Goal: Find specific page/section: Find specific page/section

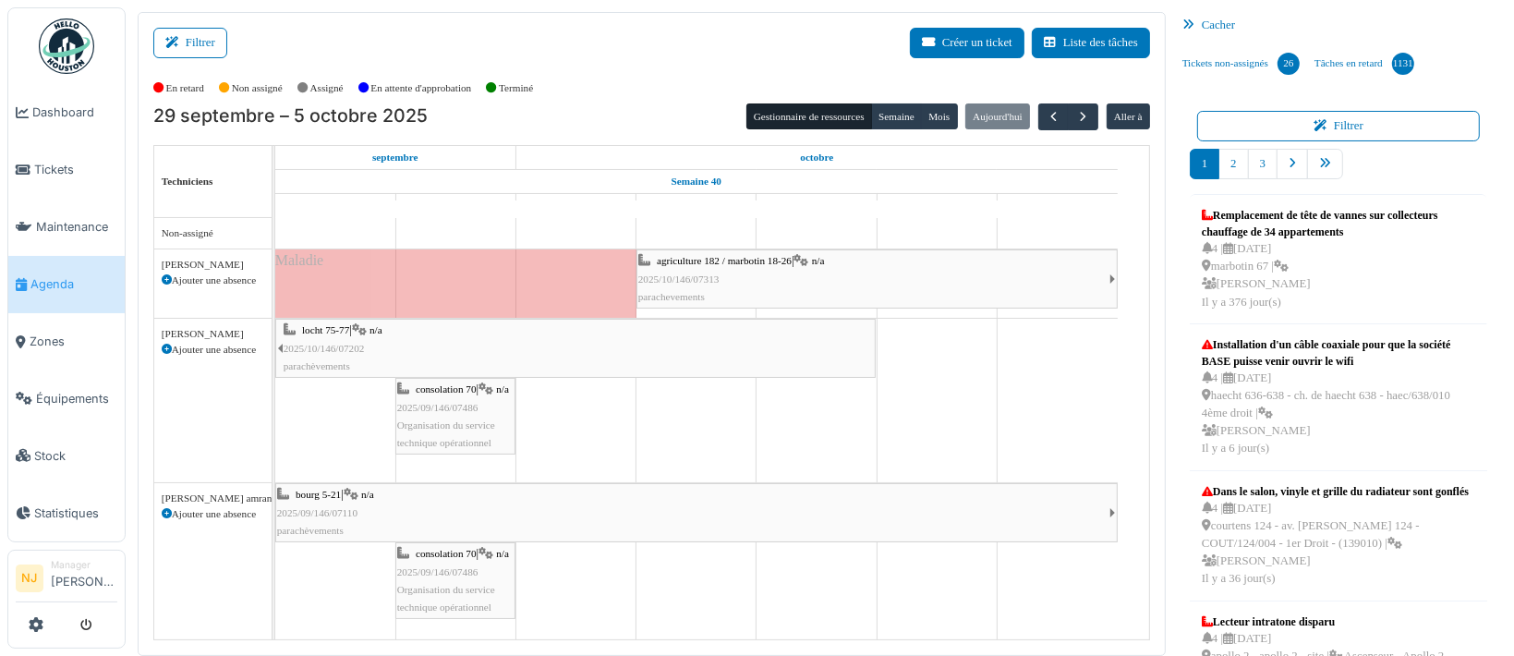
click at [500, 345] on div "locht 75-77 | n/a 2025/10/146/07202 parachèvements" at bounding box center [579, 348] width 590 height 54
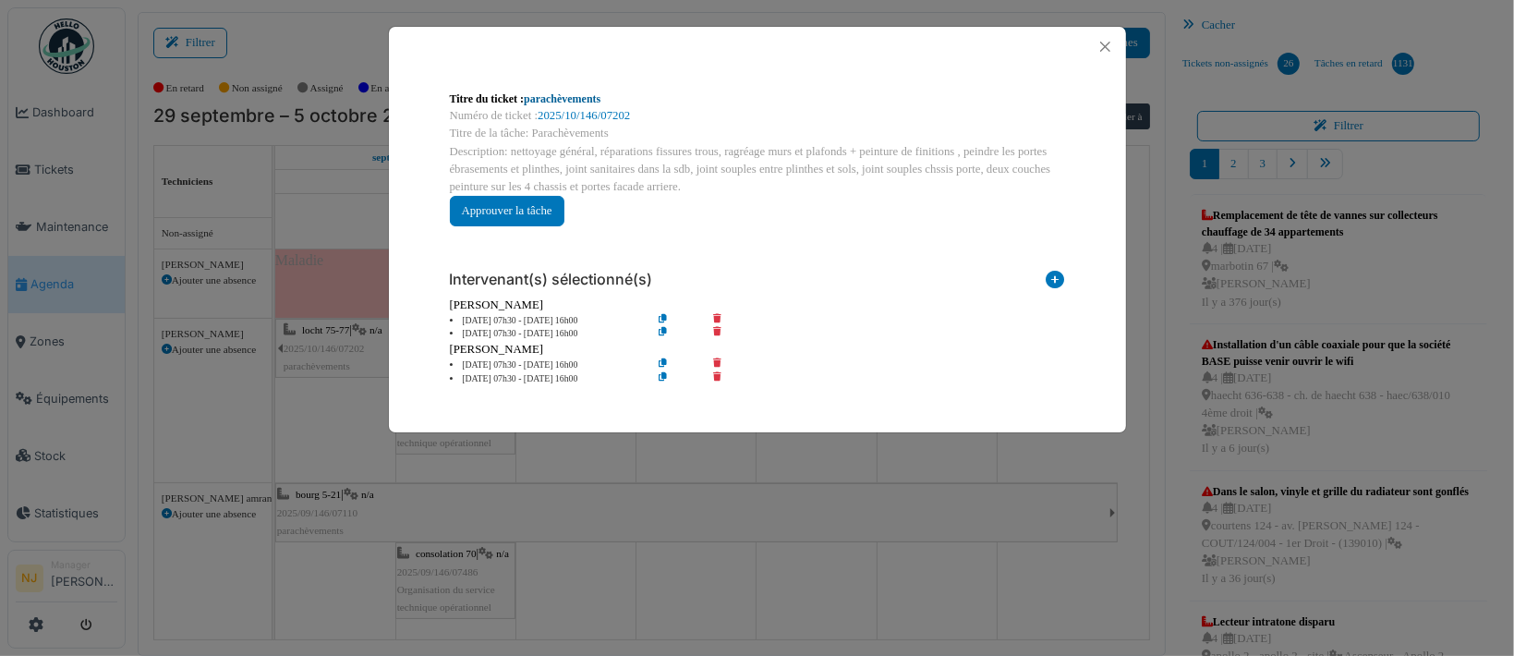
click at [542, 96] on link "parachèvements" at bounding box center [562, 98] width 77 height 13
click at [1107, 46] on button "Close" at bounding box center [1104, 46] width 25 height 25
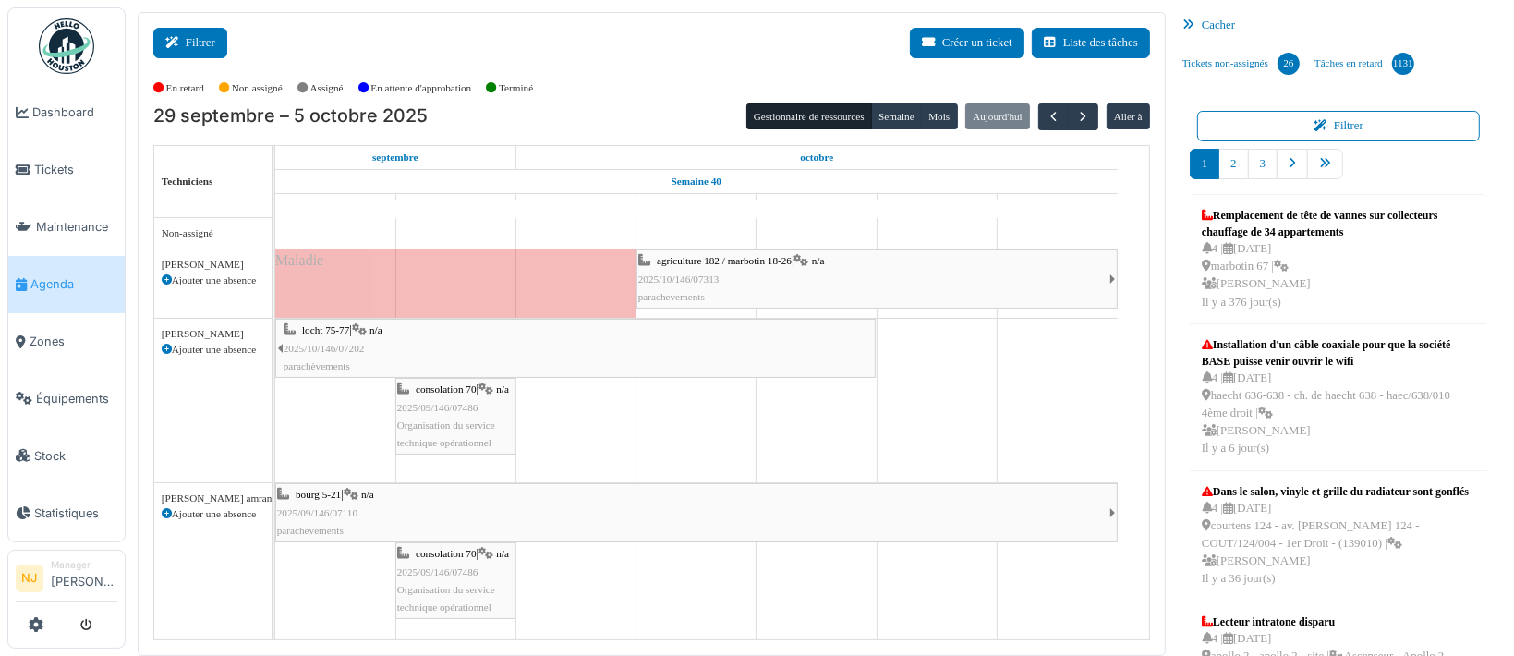
click at [193, 43] on button "Filtrer" at bounding box center [190, 43] width 74 height 30
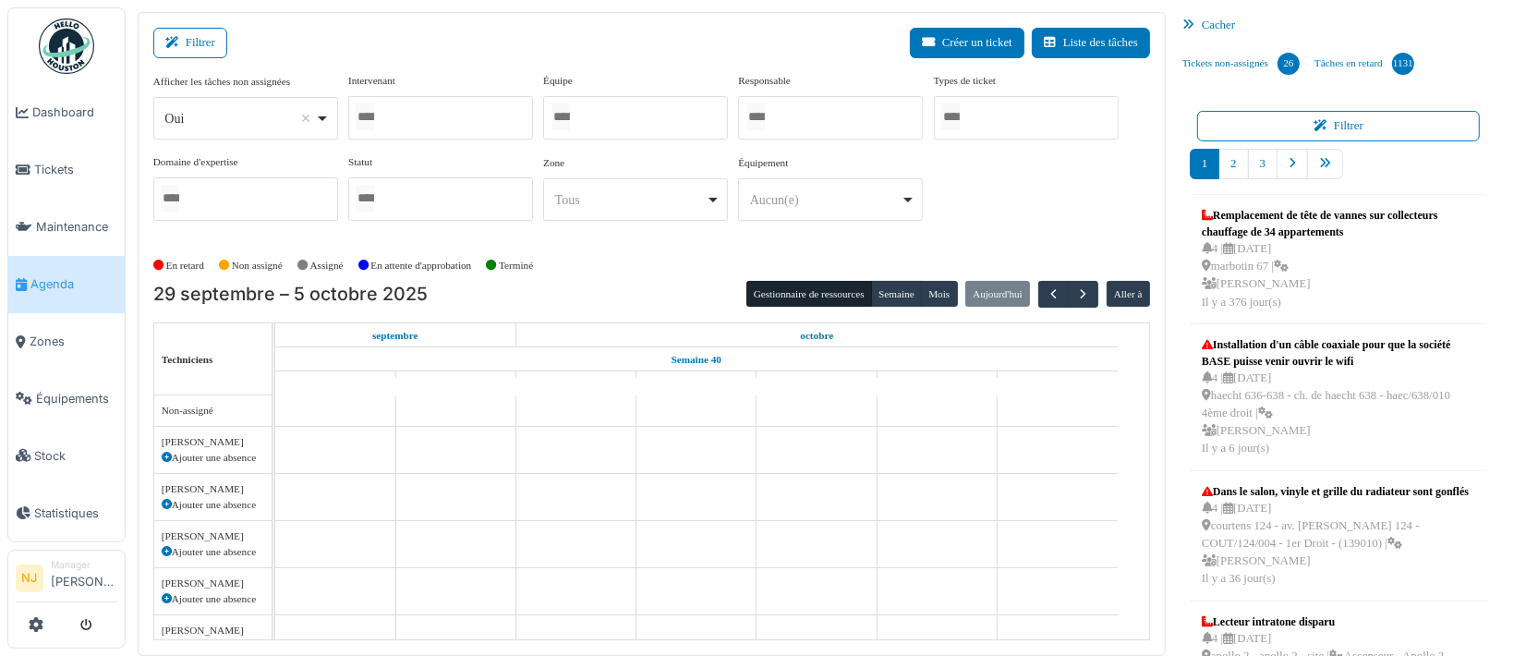
click at [432, 121] on div at bounding box center [440, 117] width 185 height 43
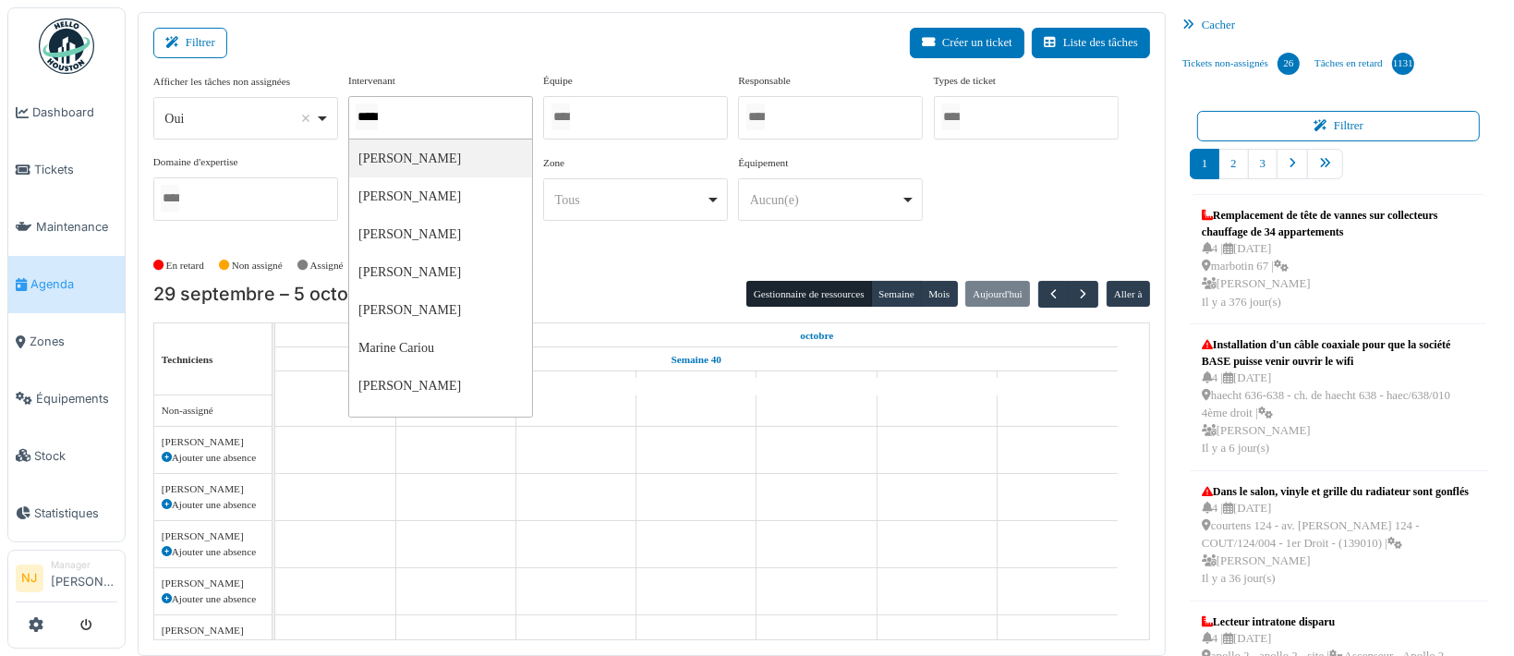
type input "******"
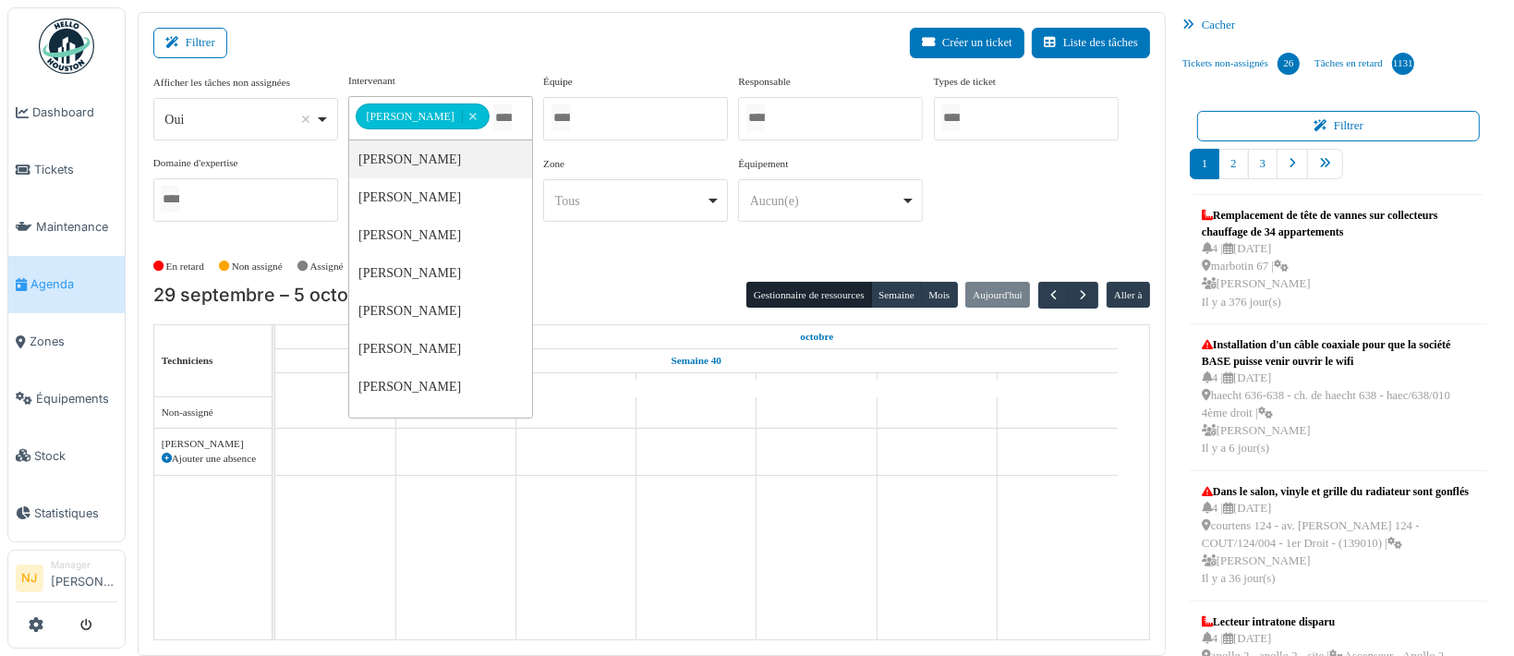
click at [449, 63] on div "Filtrer Créer un ticket Liste des tâches" at bounding box center [651, 50] width 996 height 45
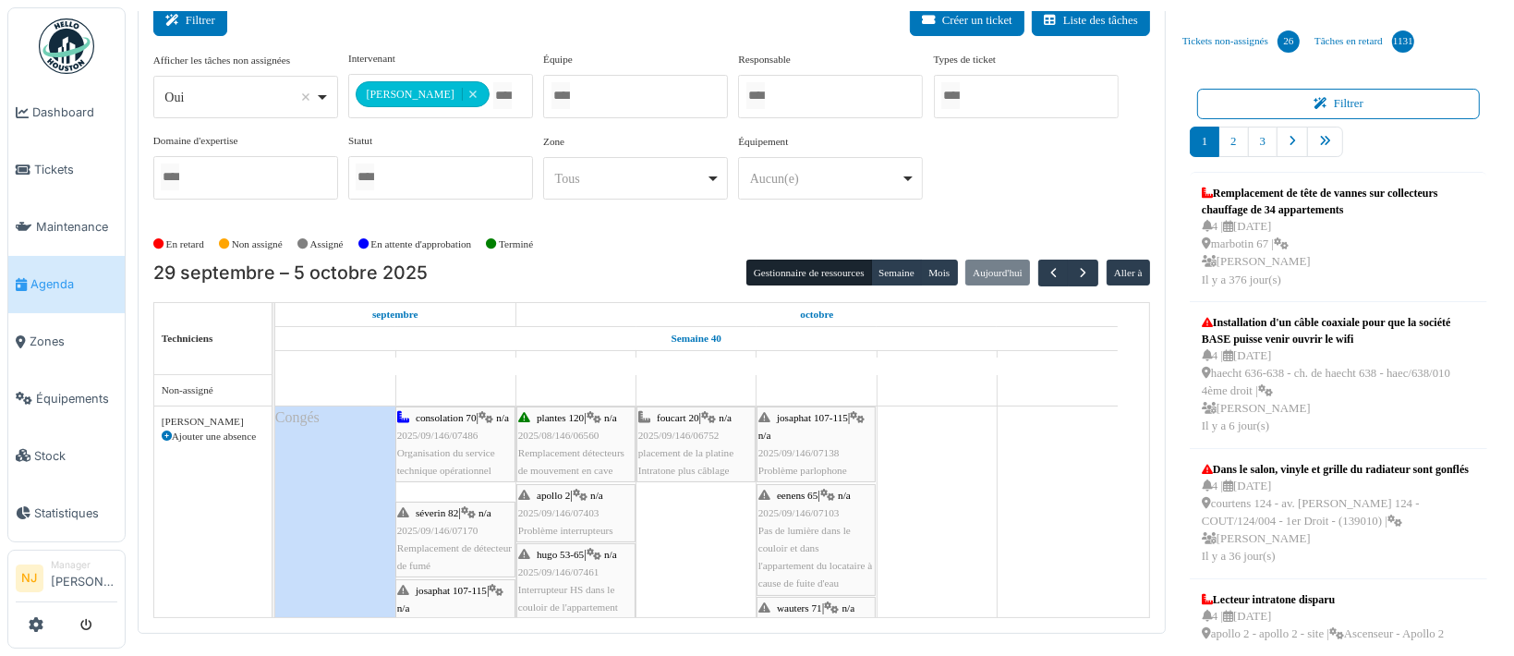
click at [187, 14] on button "Filtrer" at bounding box center [190, 21] width 74 height 30
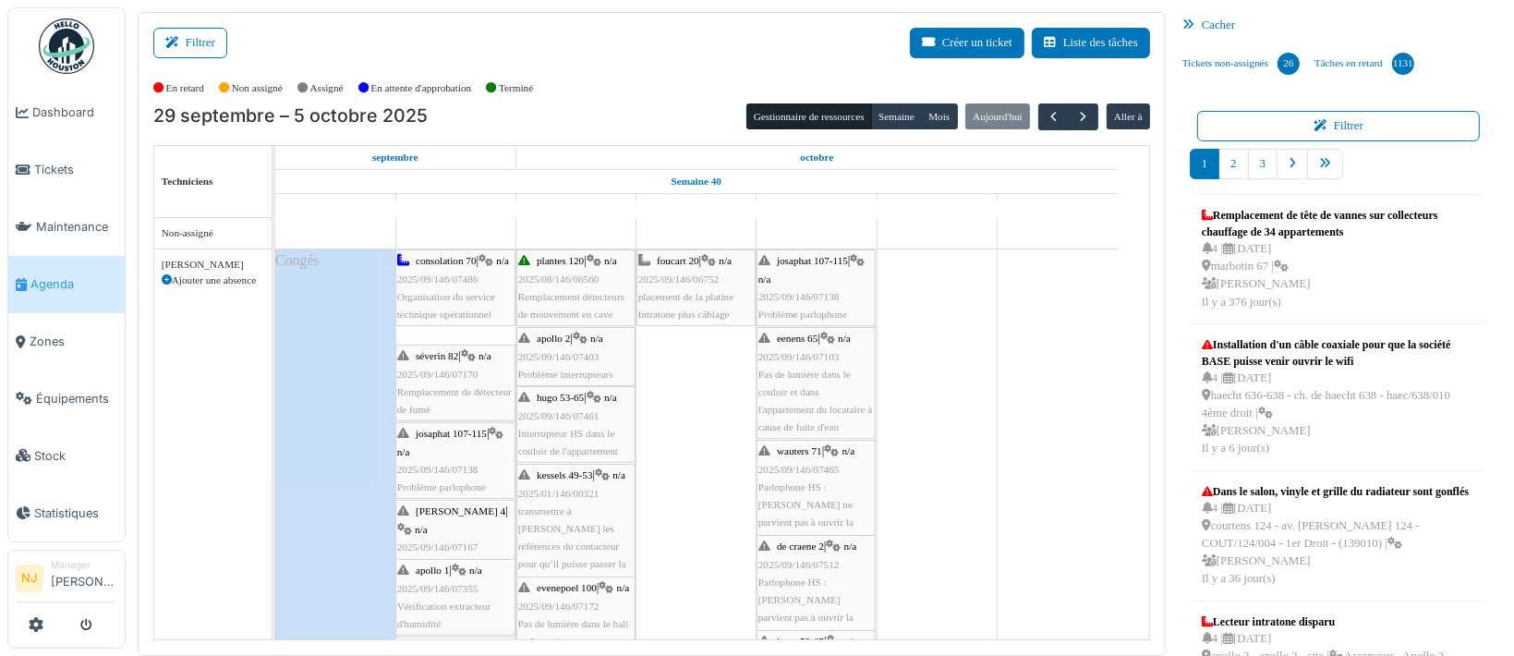
click at [684, 308] on span "placement de la platine Intratone plus câblage" at bounding box center [685, 305] width 95 height 29
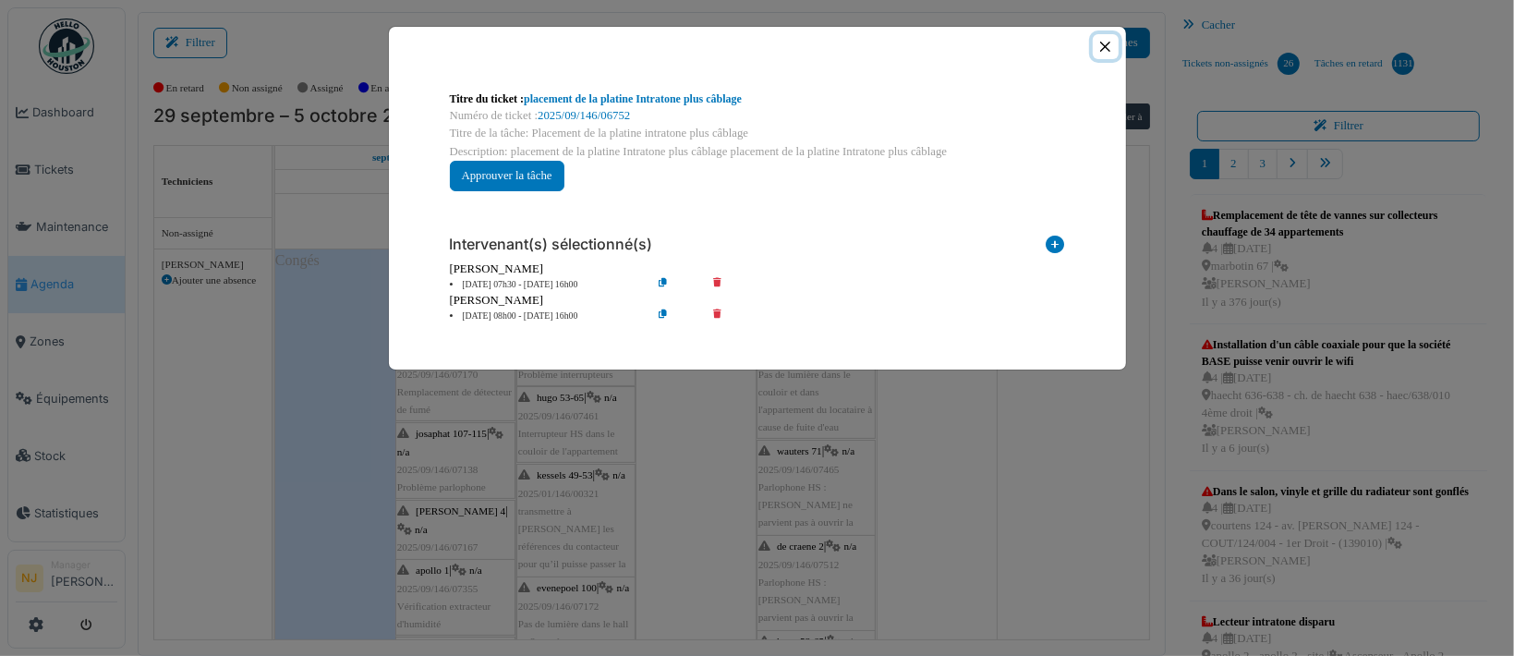
click at [1103, 46] on button "Close" at bounding box center [1104, 46] width 25 height 25
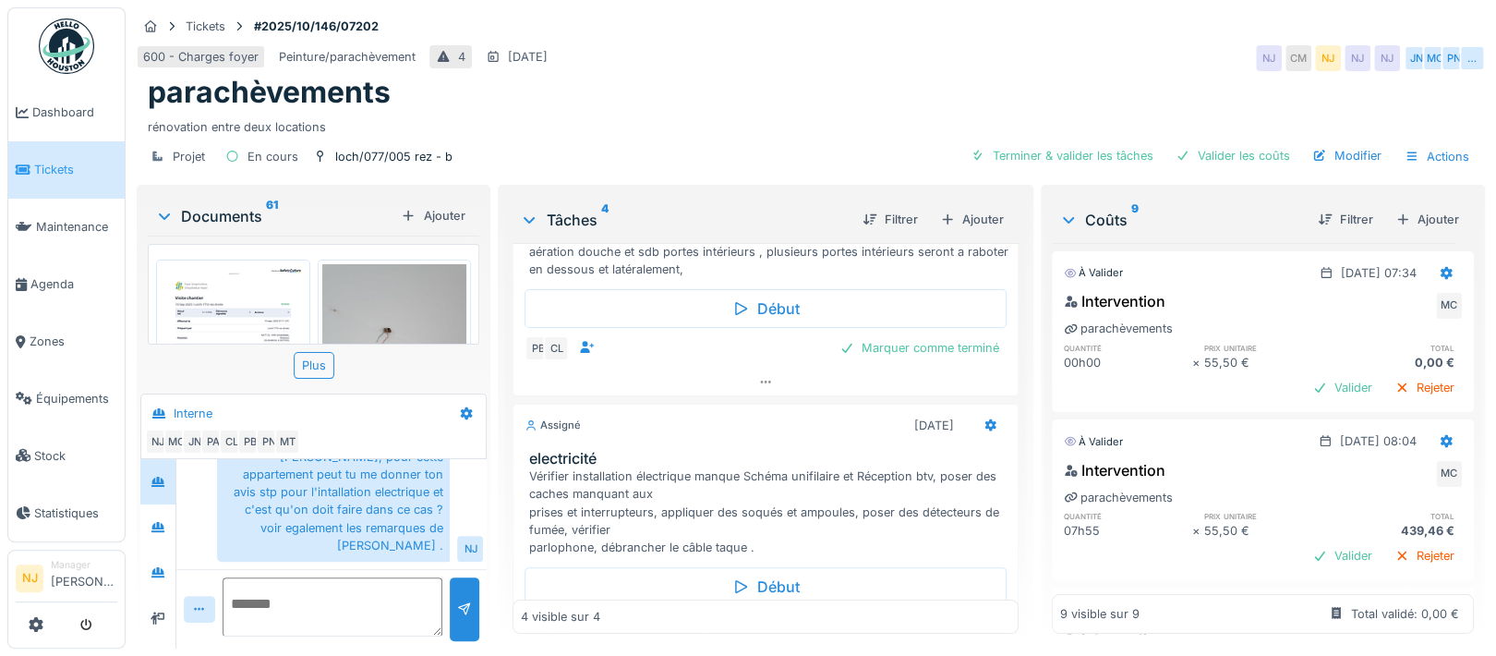
scroll to position [247, 0]
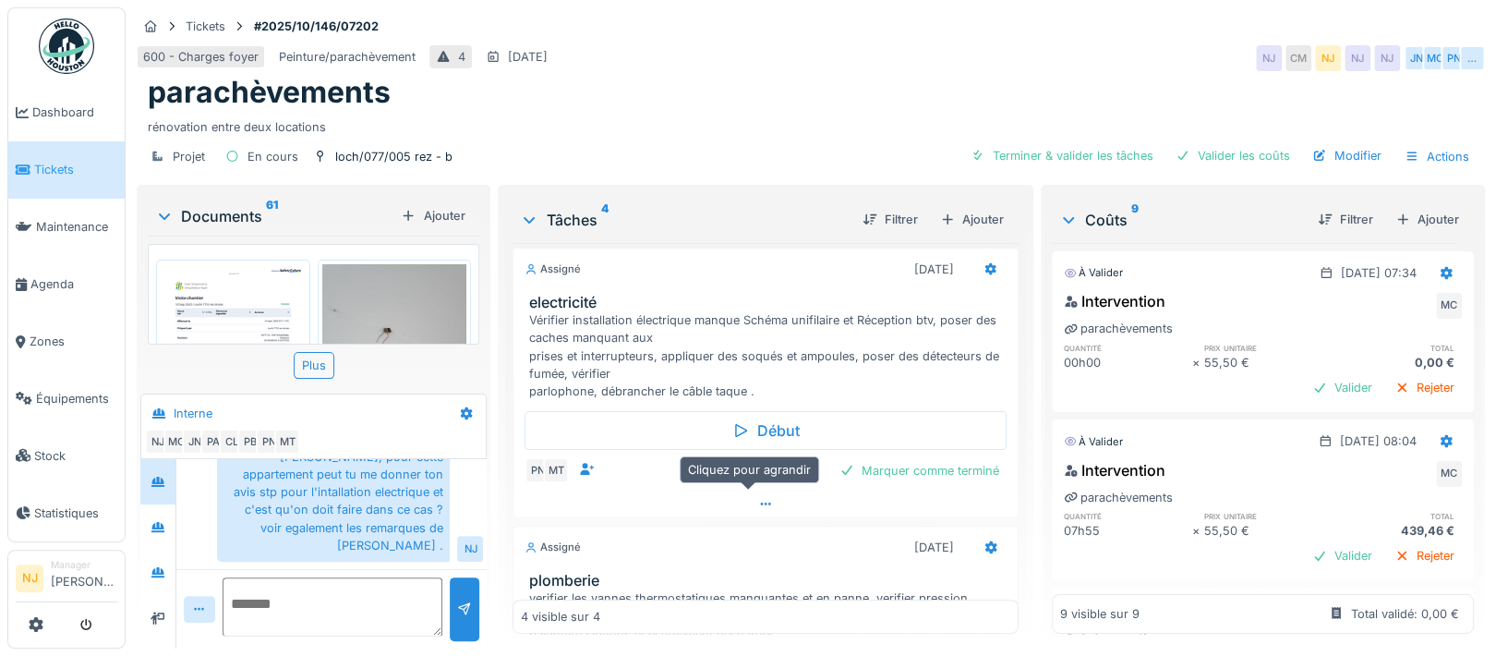
click at [746, 494] on div at bounding box center [764, 503] width 503 height 27
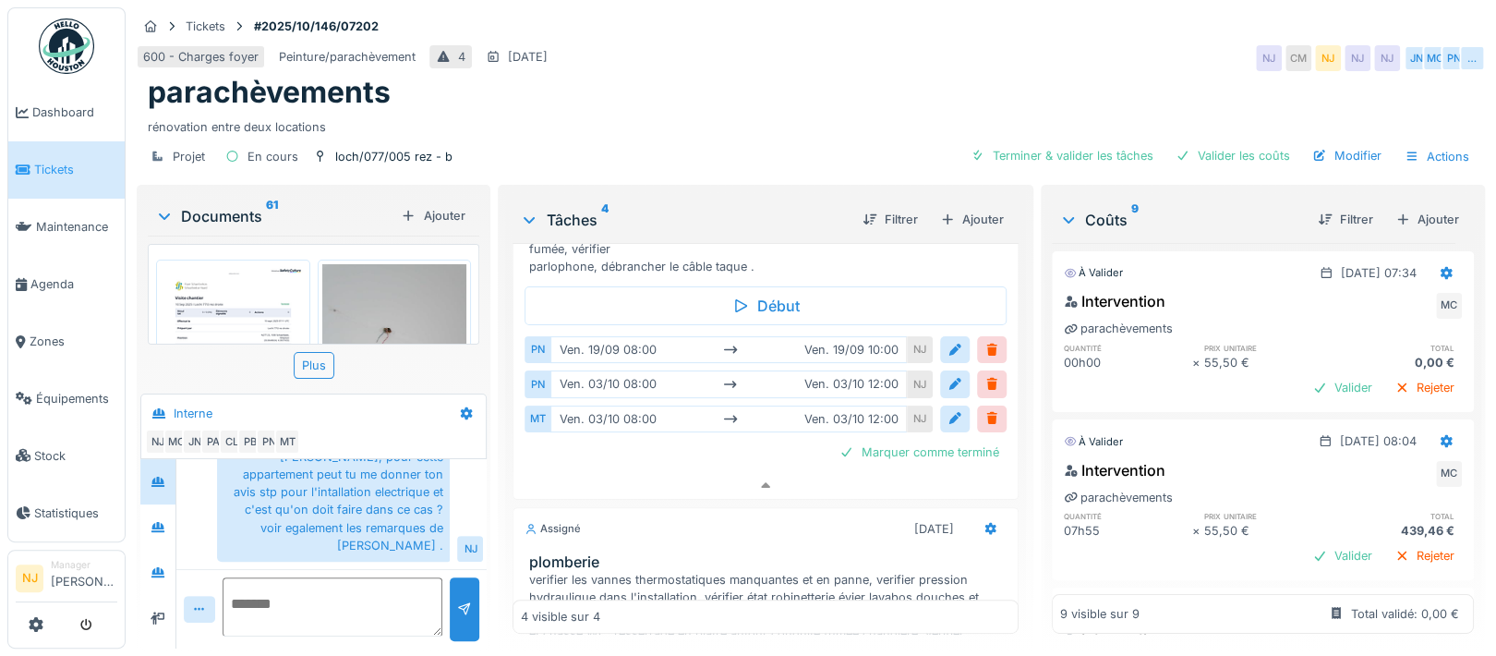
scroll to position [248, 0]
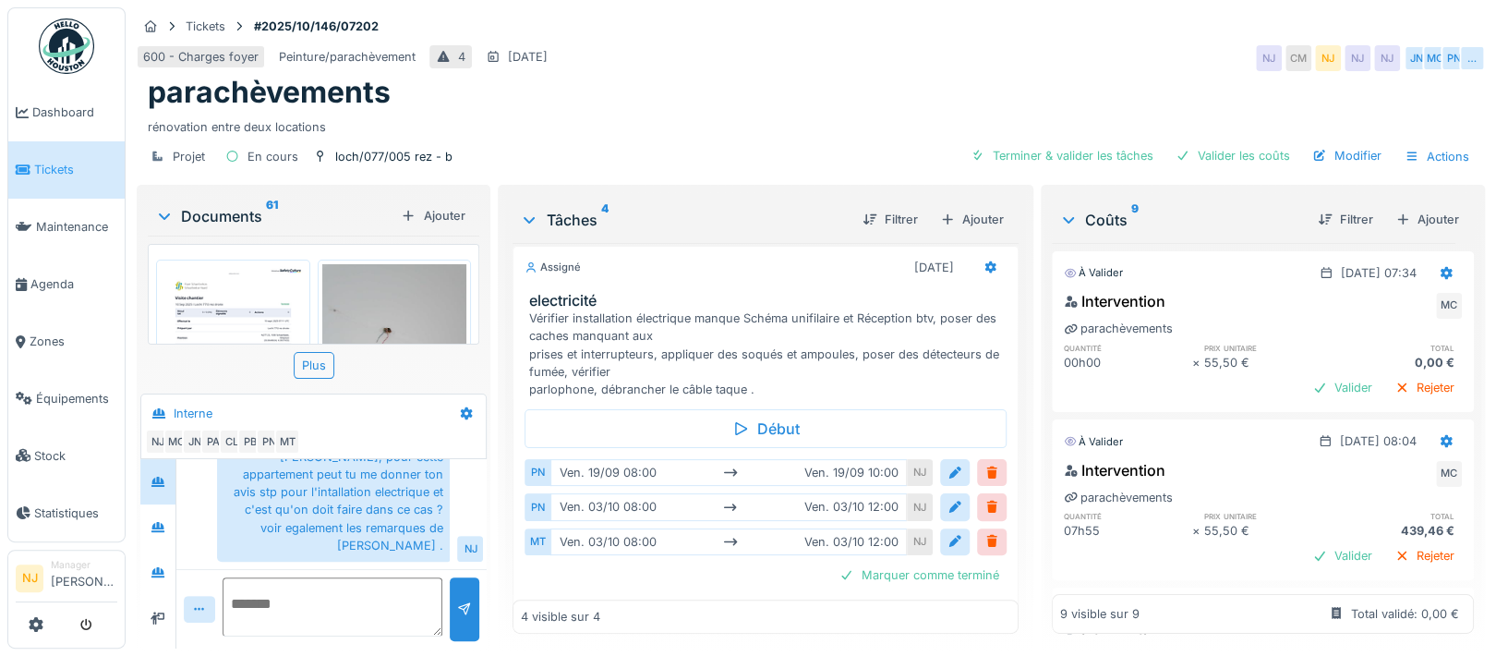
click at [389, 310] on img at bounding box center [394, 360] width 145 height 193
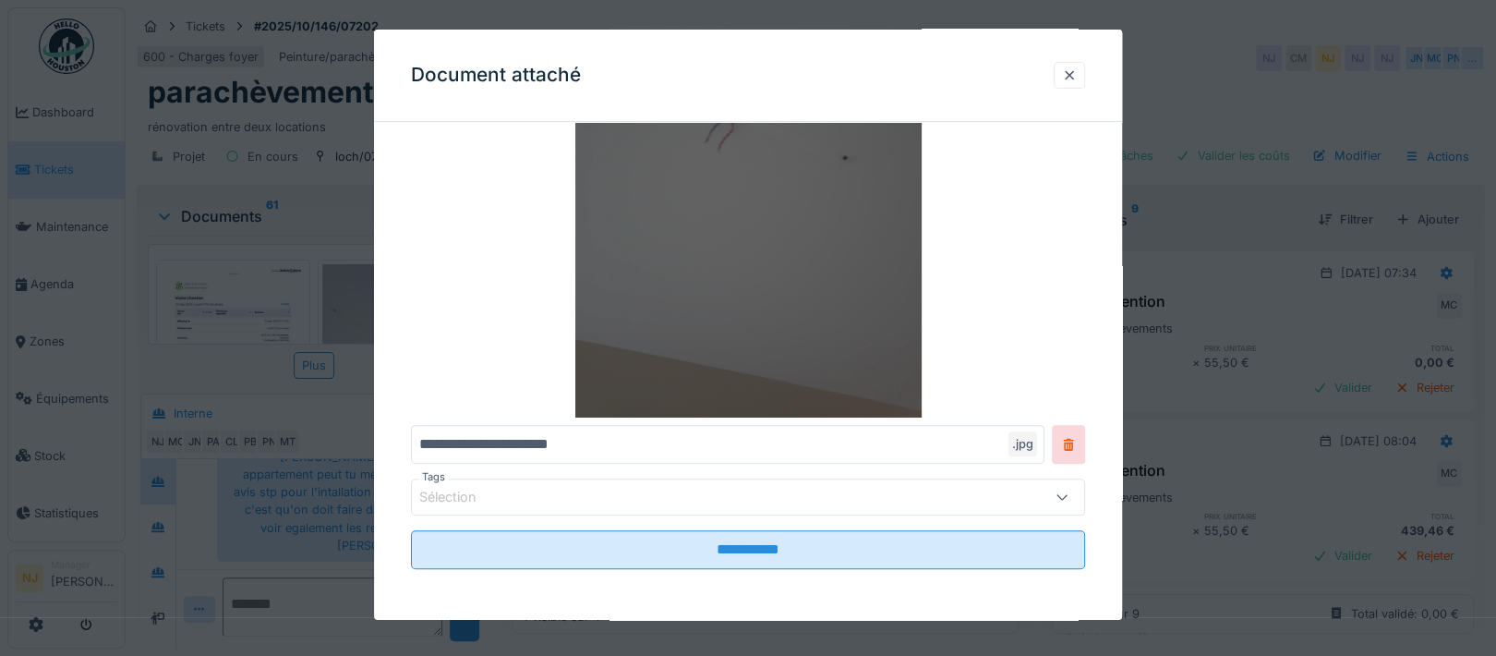
scroll to position [0, 0]
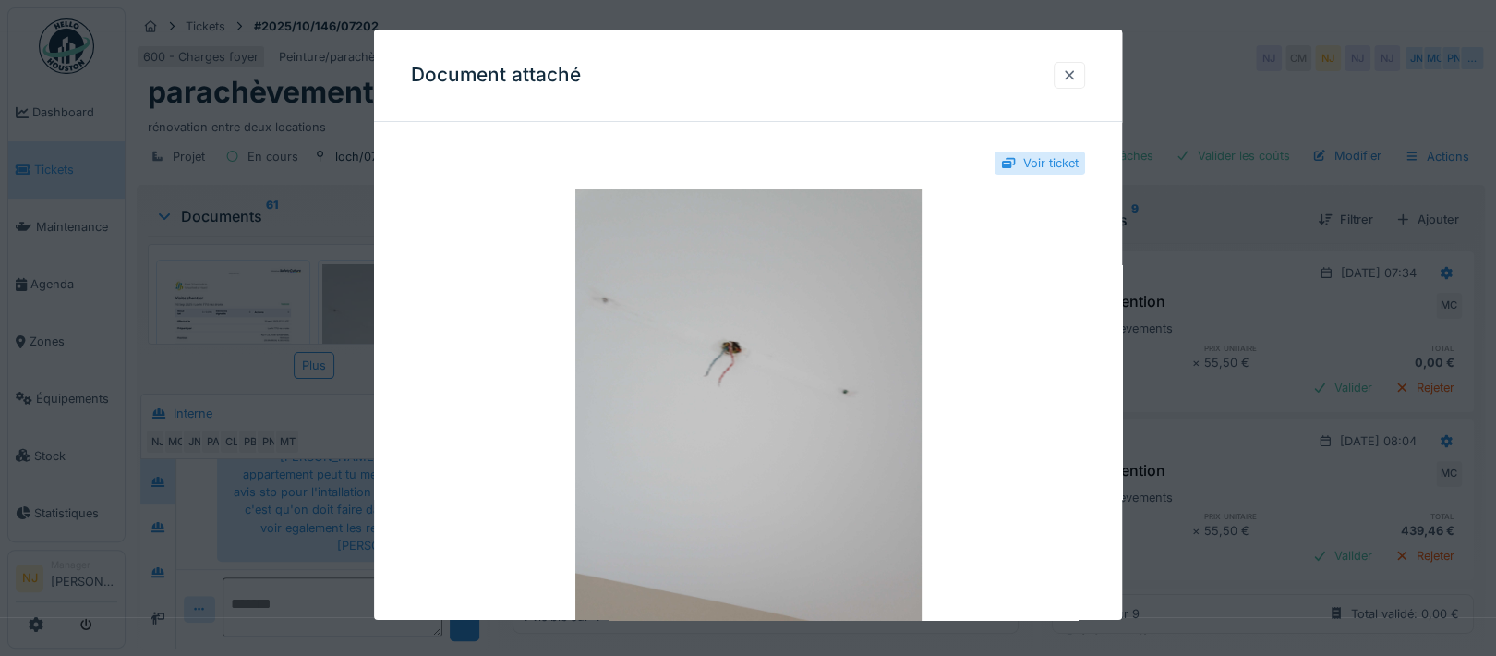
click at [1077, 72] on div at bounding box center [1069, 75] width 15 height 18
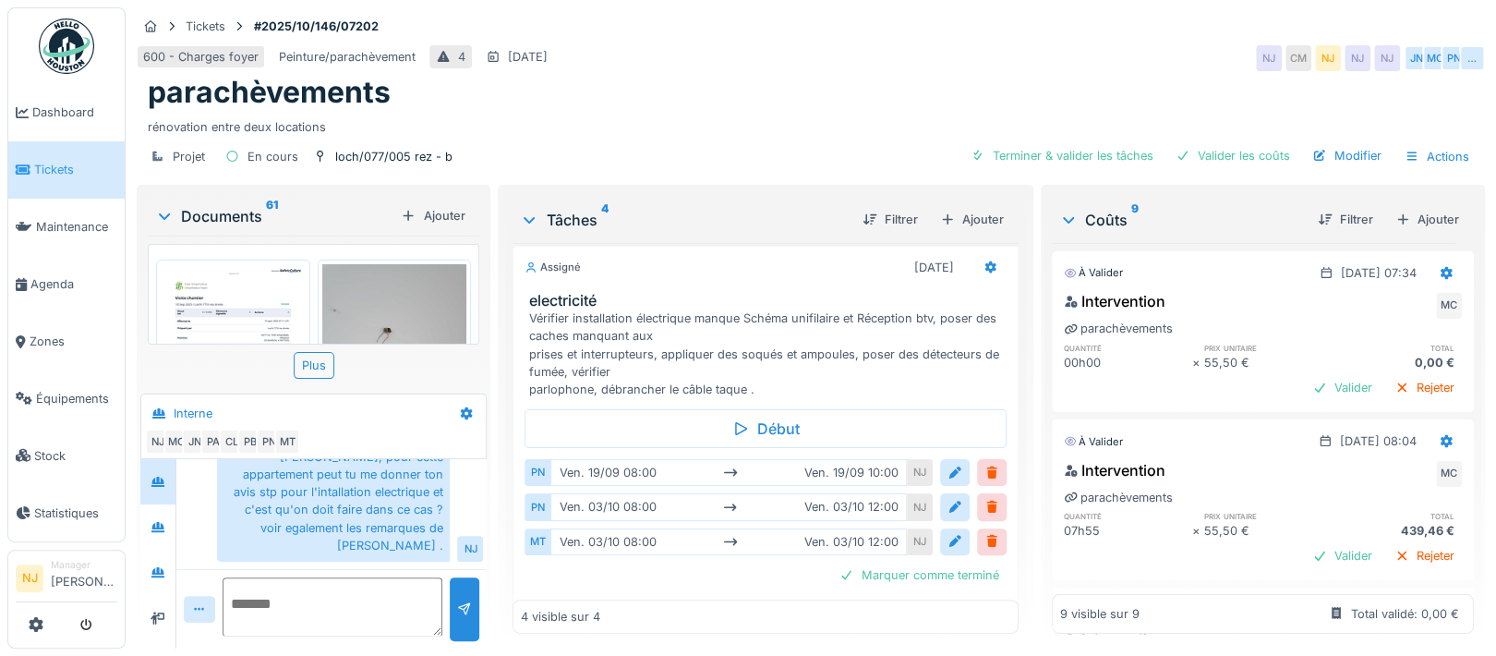
click at [247, 292] on img at bounding box center [233, 366] width 145 height 204
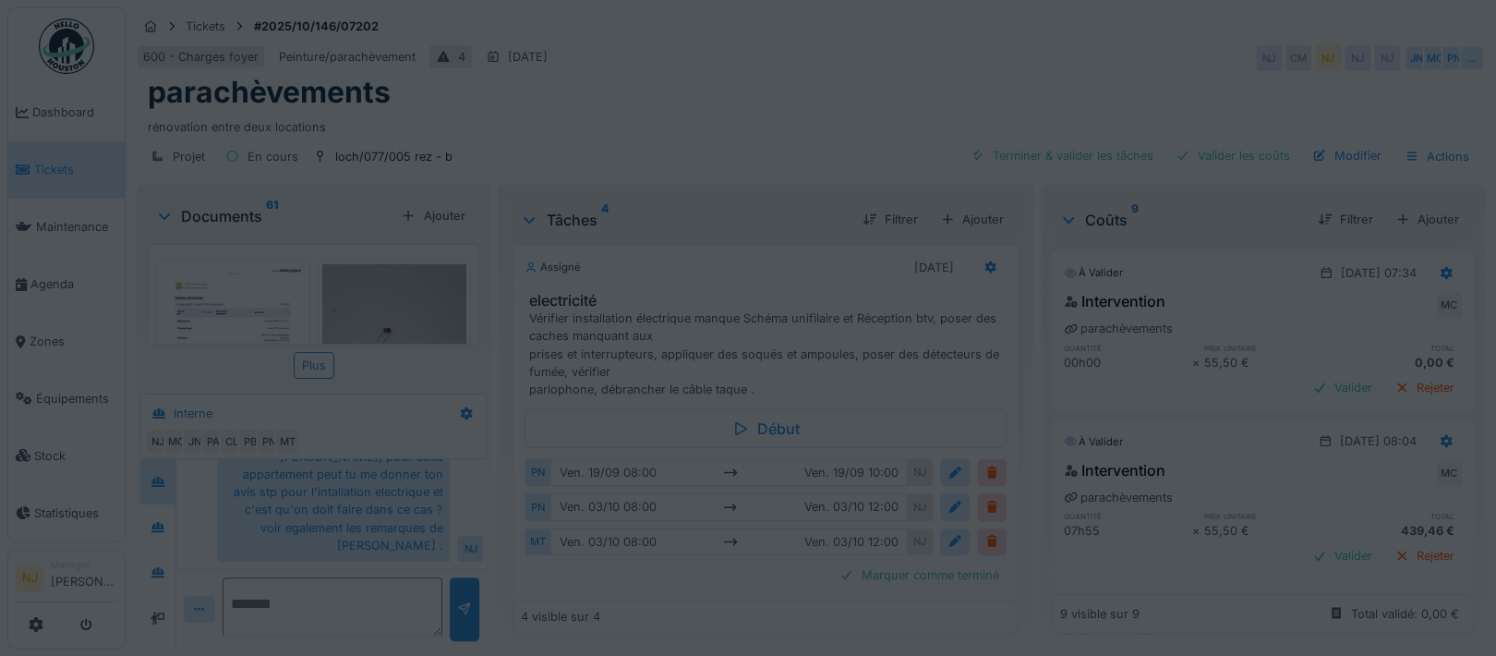
click at [247, 292] on div at bounding box center [748, 328] width 1496 height 656
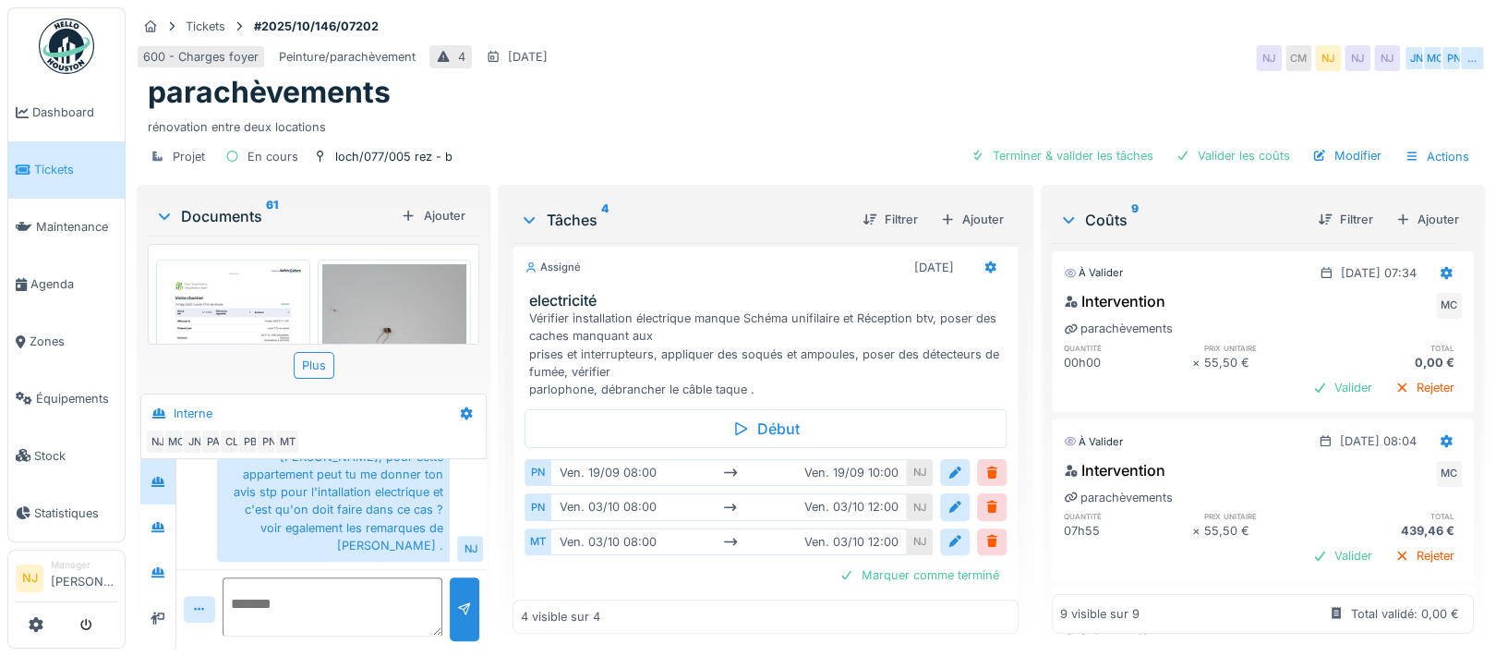
click at [244, 287] on img at bounding box center [233, 366] width 145 height 204
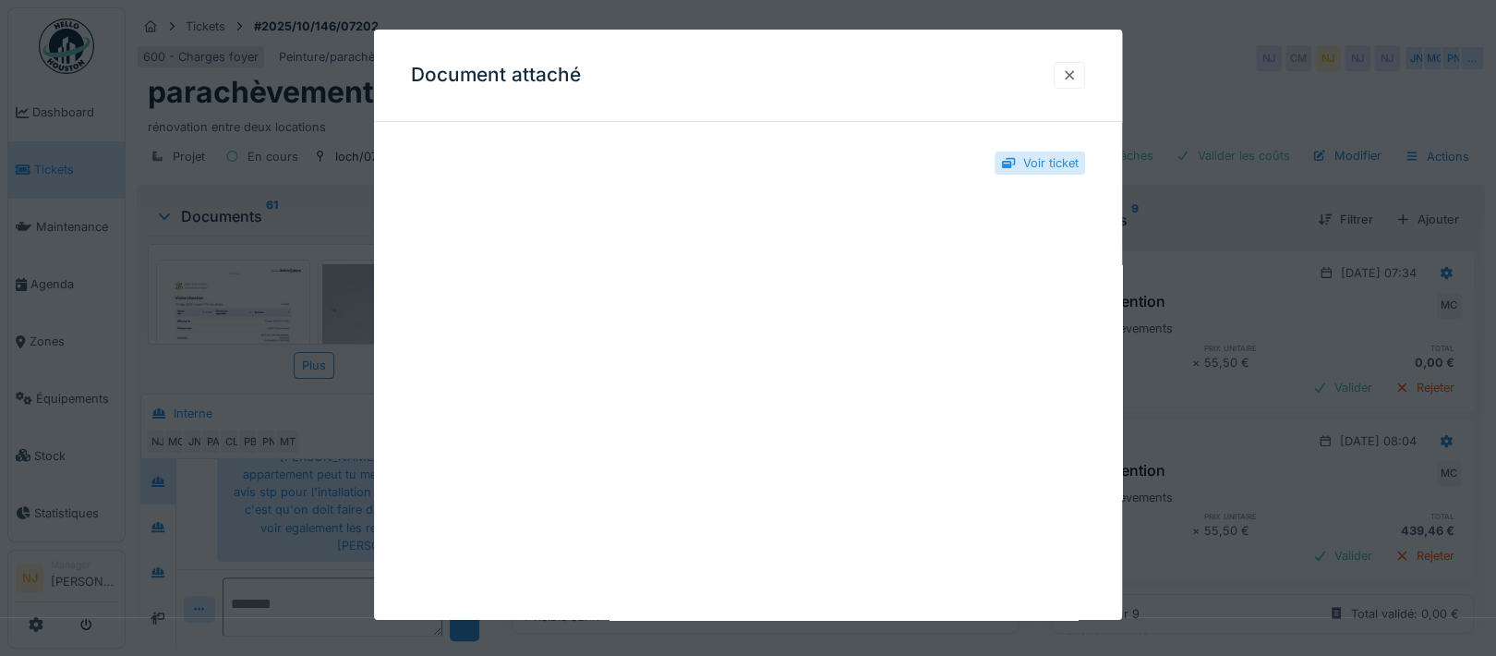
click at [1077, 75] on div at bounding box center [1069, 75] width 15 height 18
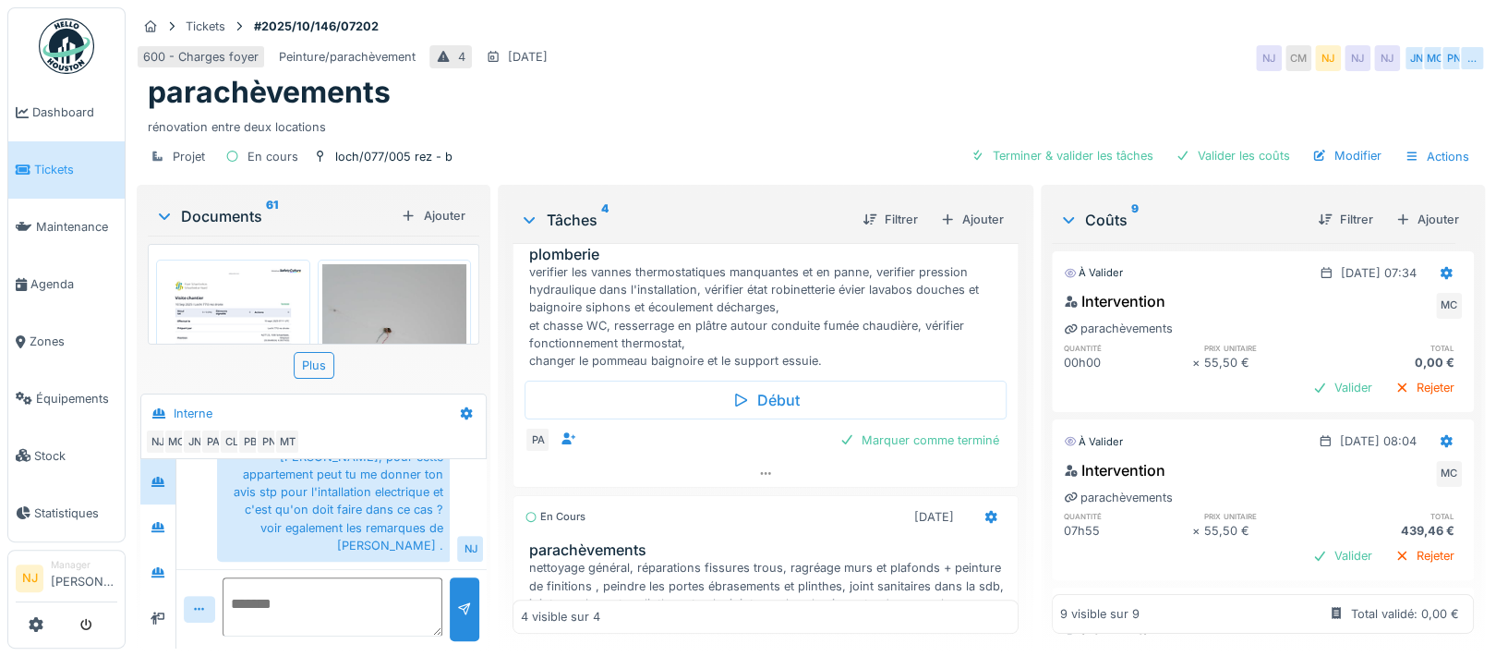
scroll to position [830, 0]
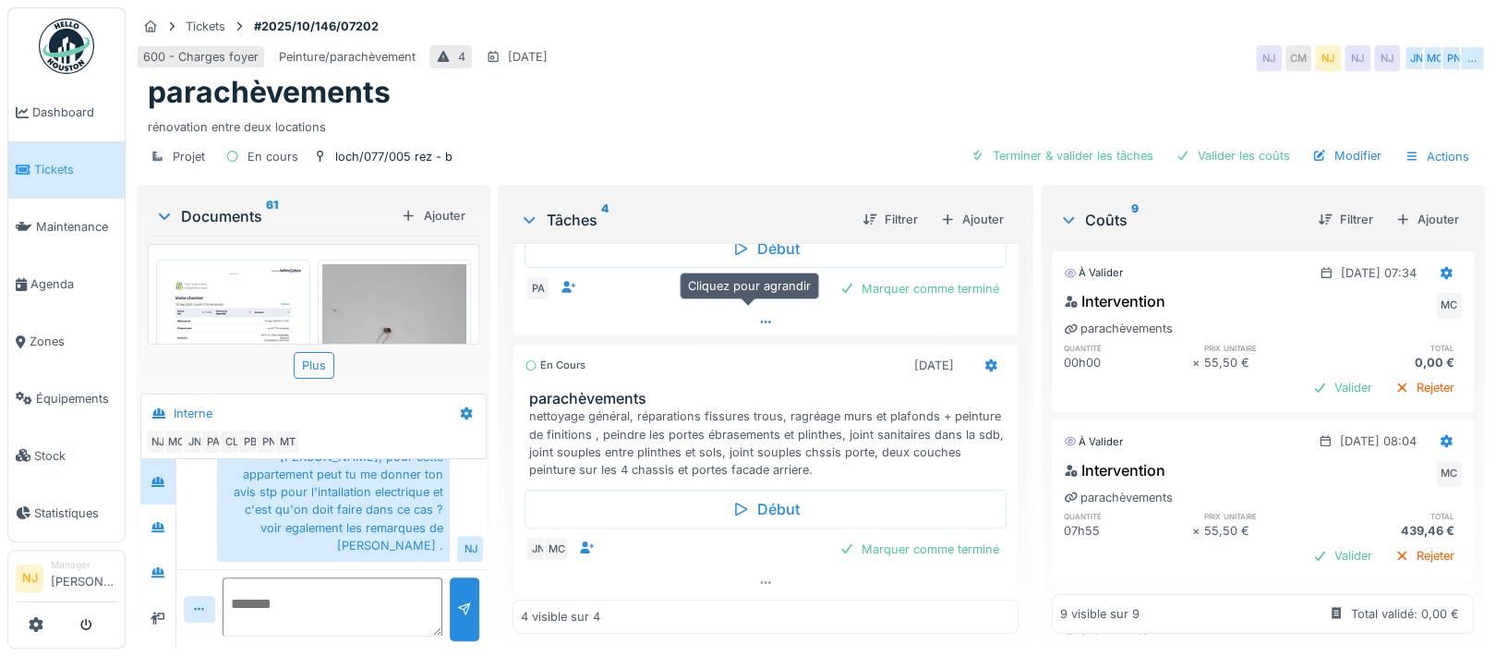
click at [758, 316] on icon at bounding box center [765, 322] width 15 height 12
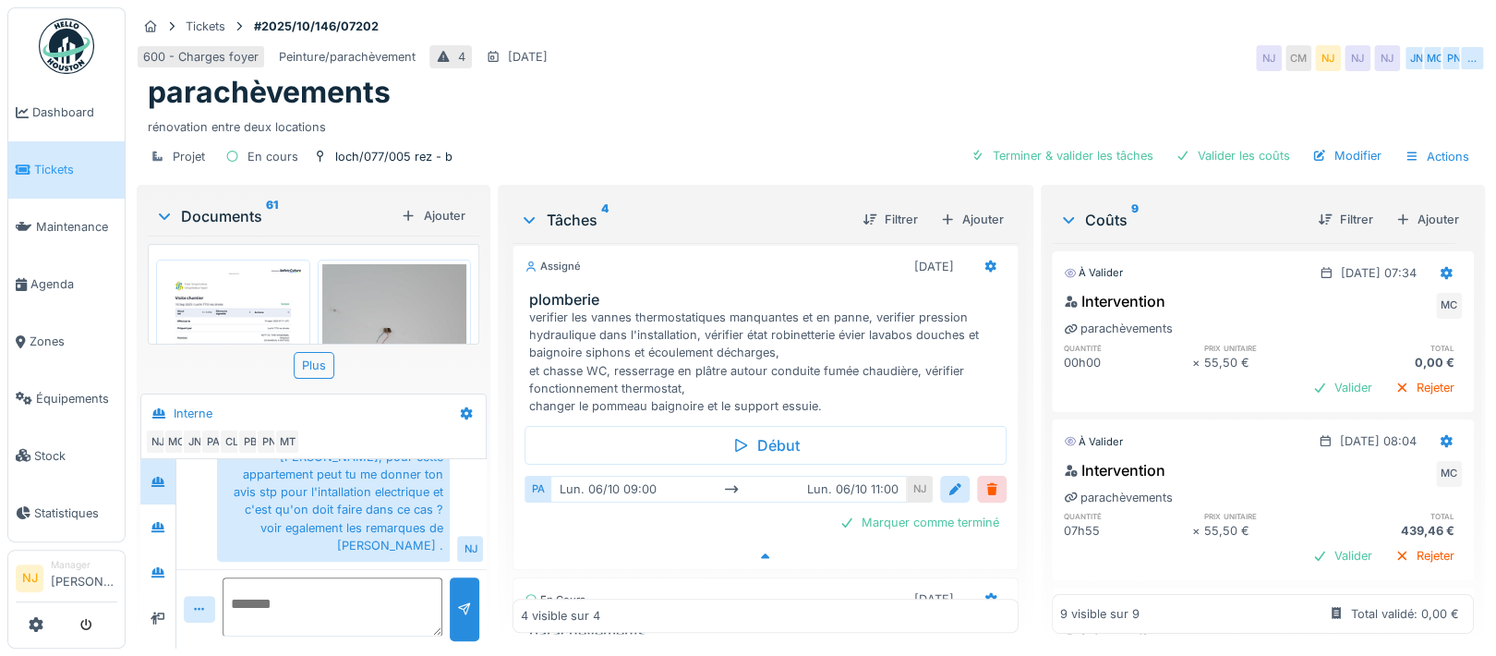
scroll to position [632, 0]
click at [758, 552] on icon at bounding box center [765, 558] width 15 height 12
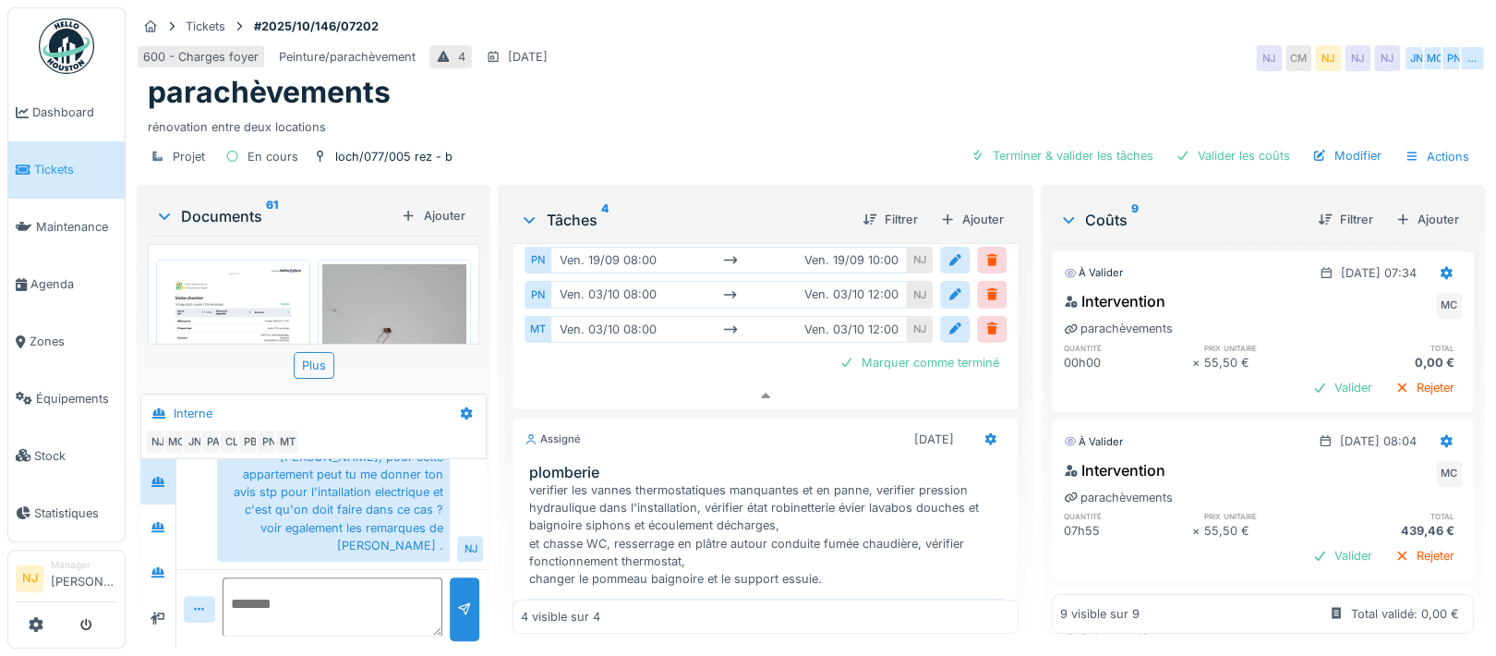
scroll to position [214, 0]
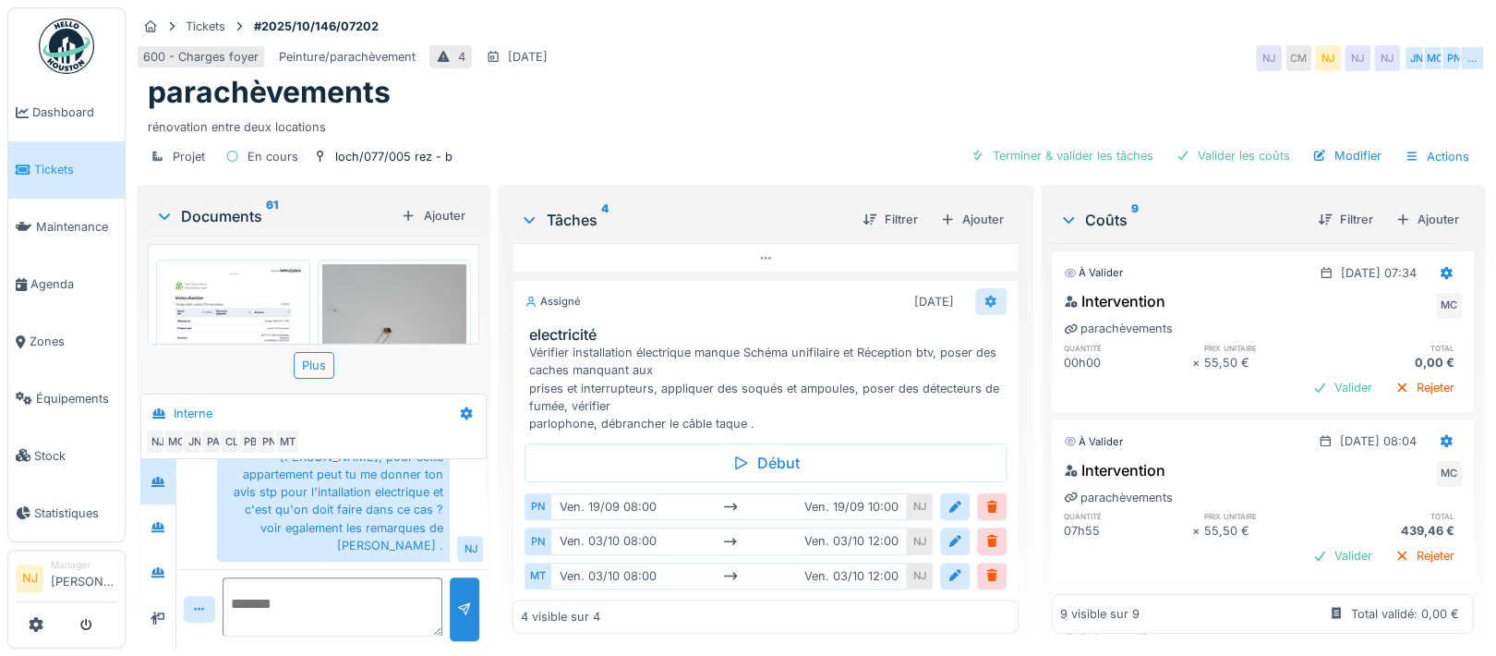
click at [984, 296] on icon at bounding box center [991, 302] width 15 height 12
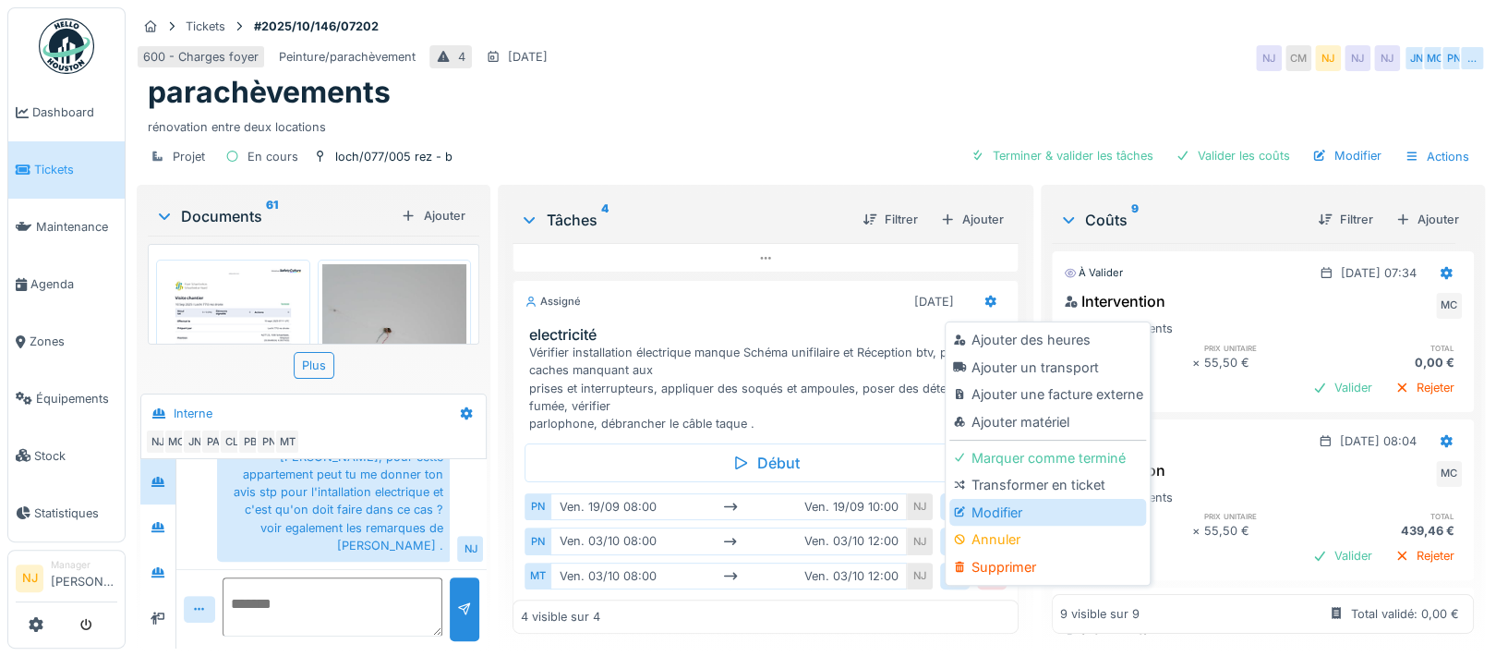
click at [991, 499] on div "Modifier" at bounding box center [1047, 513] width 197 height 28
